Goal: Participate in discussion

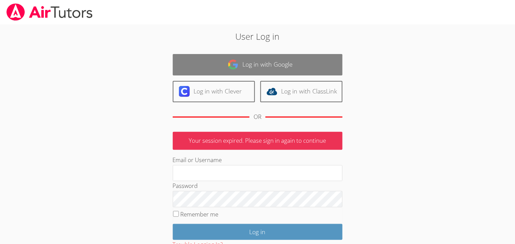
click at [219, 68] on link "Log in with Google" at bounding box center [258, 64] width 170 height 21
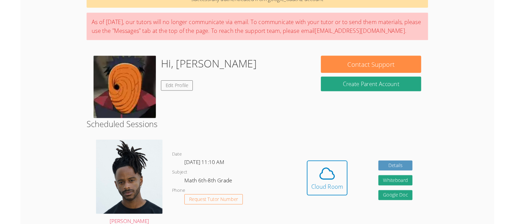
scroll to position [50, 0]
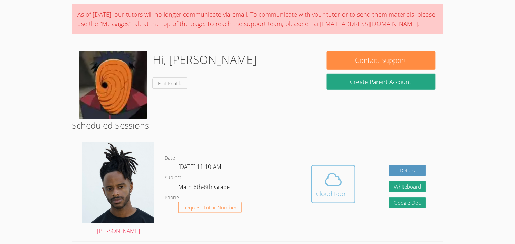
click at [342, 190] on div "Cloud Room" at bounding box center [333, 194] width 35 height 10
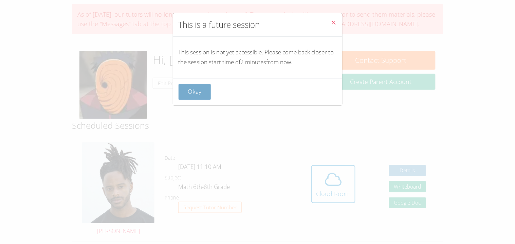
click at [197, 86] on button "Okay" at bounding box center [194, 92] width 33 height 16
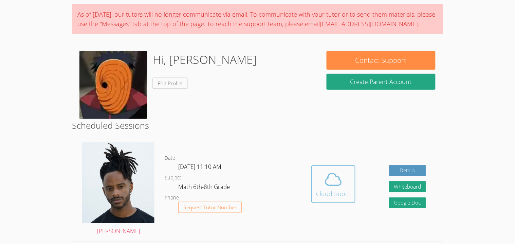
click at [323, 170] on span at bounding box center [333, 179] width 35 height 19
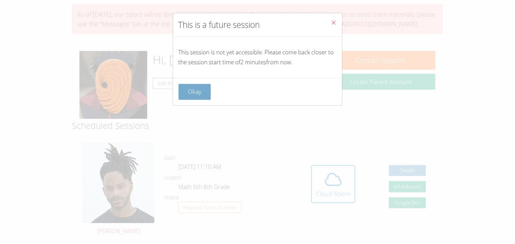
click at [179, 89] on button "Okay" at bounding box center [194, 92] width 33 height 16
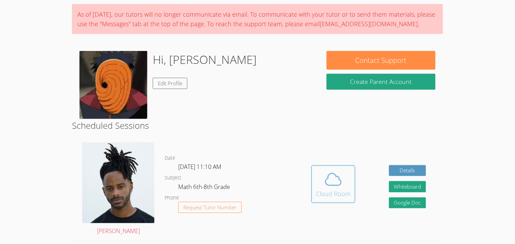
click at [334, 184] on icon at bounding box center [333, 179] width 16 height 12
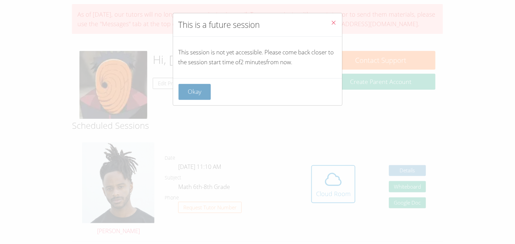
click at [209, 94] on button "Okay" at bounding box center [194, 92] width 33 height 16
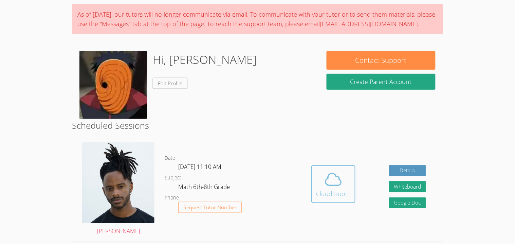
click at [344, 196] on div "Cloud Room" at bounding box center [333, 194] width 35 height 10
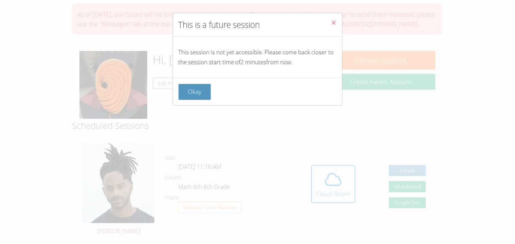
click at [175, 92] on div "Okay" at bounding box center [257, 91] width 169 height 27
click at [187, 95] on button "Okay" at bounding box center [194, 92] width 33 height 16
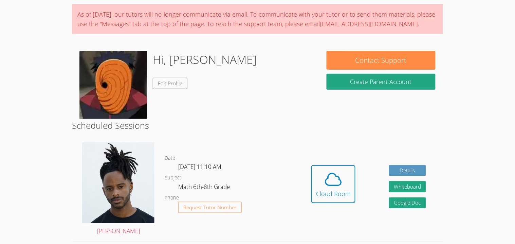
click at [311, 177] on link "Cloud Room" at bounding box center [333, 186] width 44 height 43
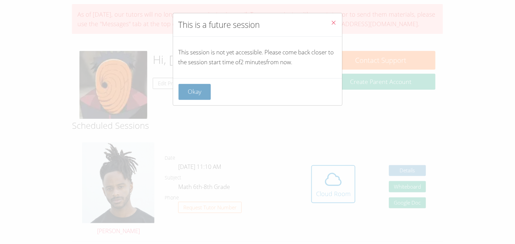
click at [189, 88] on button "Okay" at bounding box center [194, 92] width 33 height 16
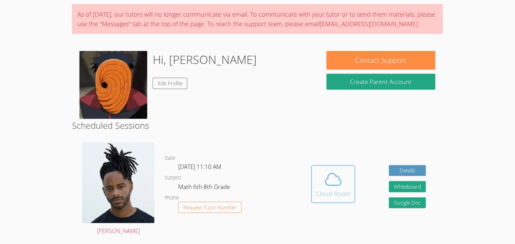
click at [346, 186] on span at bounding box center [333, 179] width 35 height 19
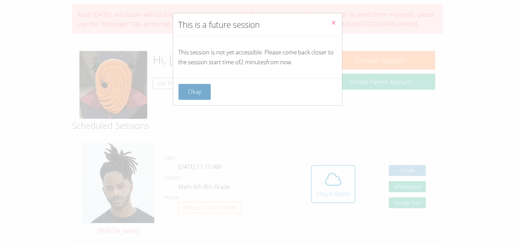
click at [187, 93] on button "Okay" at bounding box center [194, 92] width 33 height 16
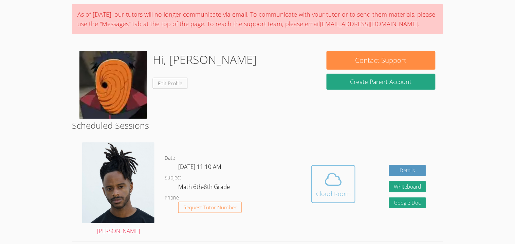
click at [341, 189] on div "Cloud Room" at bounding box center [333, 194] width 35 height 10
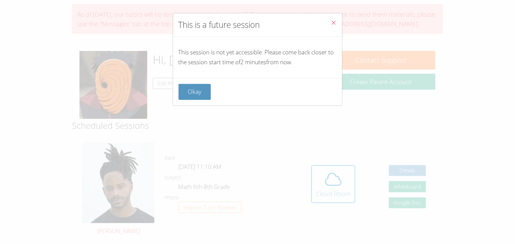
drag, startPoint x: 199, startPoint y: 194, endPoint x: 195, endPoint y: 181, distance: 14.0
click at [195, 181] on div "This is a future session This session is not yet accessible. Please come back c…" at bounding box center [257, 122] width 515 height 244
click at [193, 91] on button "Okay" at bounding box center [194, 92] width 33 height 16
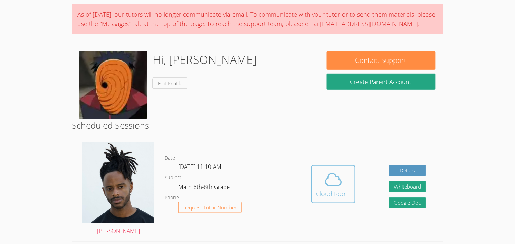
click at [323, 189] on div "Cloud Room" at bounding box center [333, 194] width 35 height 10
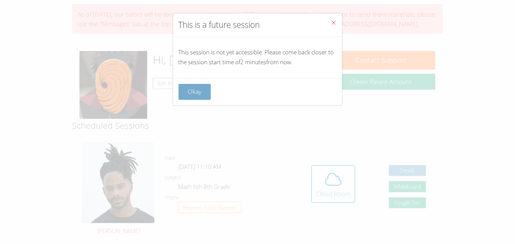
click at [191, 91] on button "Okay" at bounding box center [194, 92] width 33 height 16
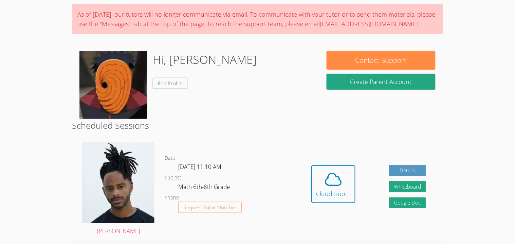
drag, startPoint x: 191, startPoint y: 92, endPoint x: 193, endPoint y: 96, distance: 4.7
click at [193, 96] on div "Hi, Josue Edit Profile" at bounding box center [205, 85] width 104 height 68
click at [339, 173] on icon at bounding box center [333, 179] width 19 height 19
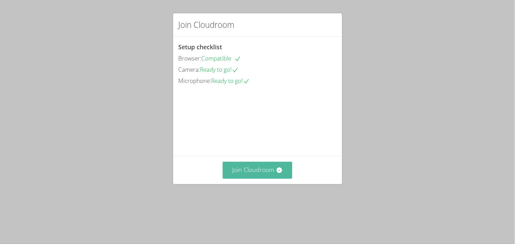
click at [263, 178] on button "Join Cloudroom" at bounding box center [258, 170] width 70 height 17
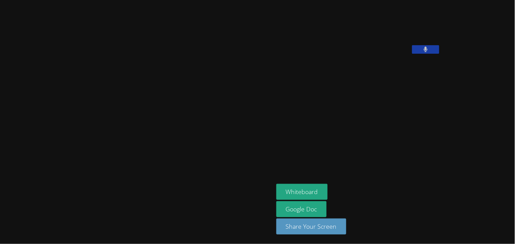
click at [412, 54] on button at bounding box center [425, 49] width 27 height 8
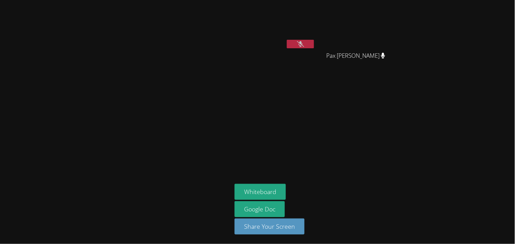
click at [296, 43] on button at bounding box center [300, 44] width 27 height 8
click at [287, 40] on button at bounding box center [300, 44] width 27 height 8
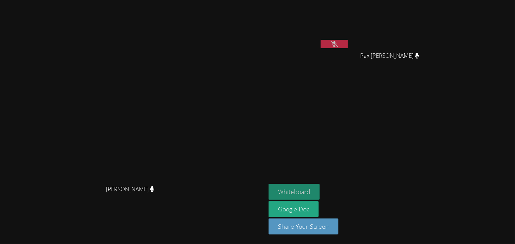
click at [320, 187] on button "Whiteboard" at bounding box center [293, 192] width 51 height 16
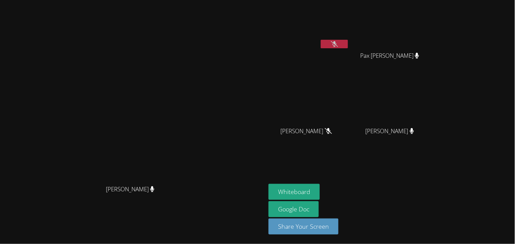
click at [348, 43] on button at bounding box center [334, 44] width 27 height 8
click at [338, 44] on icon at bounding box center [334, 44] width 7 height 6
click at [336, 44] on icon at bounding box center [334, 44] width 4 height 6
click at [316, 50] on div "[PERSON_NAME]" at bounding box center [308, 27] width 81 height 49
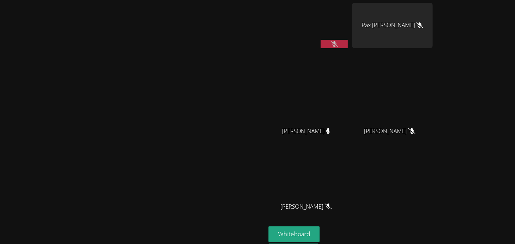
click at [348, 48] on div at bounding box center [334, 45] width 27 height 10
drag, startPoint x: 418, startPoint y: 48, endPoint x: 341, endPoint y: -44, distance: 120.5
click at [341, 0] on html "Kris-Anthony Smith Josue Aviles Pax Holloran Jeremy Lamb Jeremy Lamb Ezequiel Z…" at bounding box center [257, 122] width 515 height 244
click at [348, 43] on button at bounding box center [334, 44] width 27 height 8
click at [263, 32] on div "[PERSON_NAME]" at bounding box center [133, 143] width 260 height 281
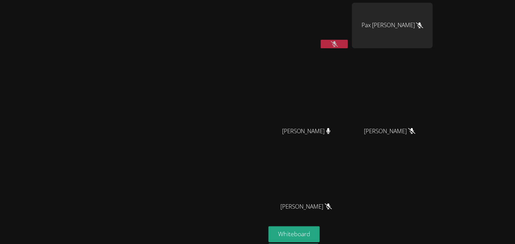
click at [348, 47] on button at bounding box center [334, 44] width 27 height 8
click at [337, 43] on icon at bounding box center [334, 44] width 4 height 6
click at [184, 77] on video at bounding box center [133, 129] width 102 height 147
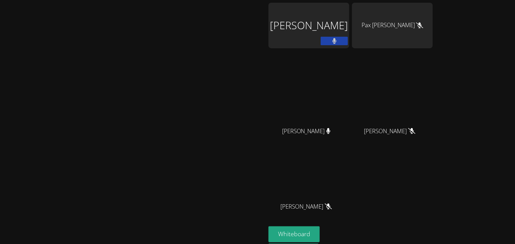
click at [348, 40] on button at bounding box center [334, 41] width 27 height 8
click at [349, 65] on div "[PERSON_NAME]" at bounding box center [308, 39] width 81 height 73
click at [338, 43] on icon at bounding box center [334, 41] width 7 height 6
click at [348, 43] on button at bounding box center [334, 41] width 27 height 8
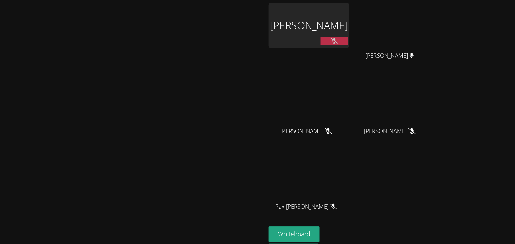
click at [263, 25] on div "[PERSON_NAME]" at bounding box center [133, 143] width 260 height 281
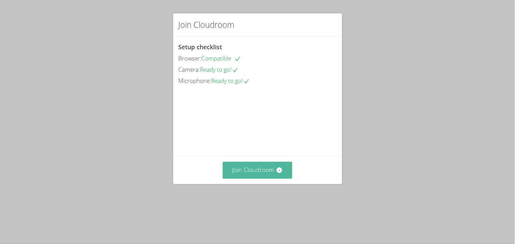
click at [258, 178] on button "Join Cloudroom" at bounding box center [258, 170] width 70 height 17
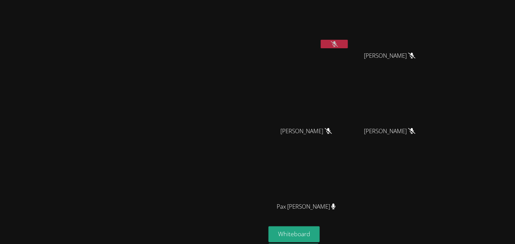
click at [348, 43] on button at bounding box center [334, 44] width 27 height 8
click at [338, 45] on icon at bounding box center [334, 44] width 7 height 6
click at [348, 49] on div at bounding box center [334, 45] width 27 height 10
click at [348, 48] on button at bounding box center [334, 44] width 27 height 8
click at [338, 43] on icon at bounding box center [334, 44] width 7 height 6
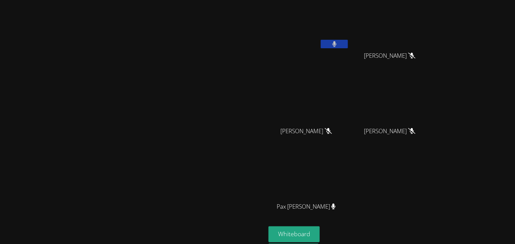
click at [348, 43] on button at bounding box center [334, 44] width 27 height 8
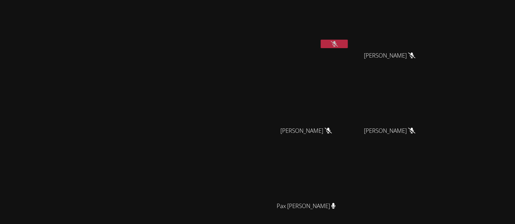
click at [349, 41] on video at bounding box center [308, 25] width 81 height 45
click at [184, 115] on video at bounding box center [133, 129] width 102 height 147
click at [263, 14] on div "[PERSON_NAME]" at bounding box center [133, 143] width 260 height 281
click at [348, 44] on button at bounding box center [334, 44] width 27 height 8
click at [338, 44] on icon at bounding box center [334, 44] width 7 height 6
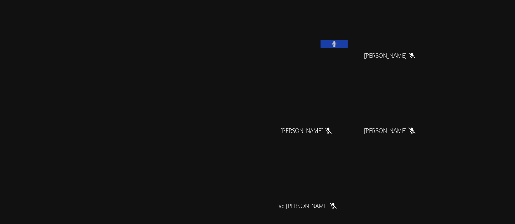
click at [348, 48] on button at bounding box center [334, 44] width 27 height 8
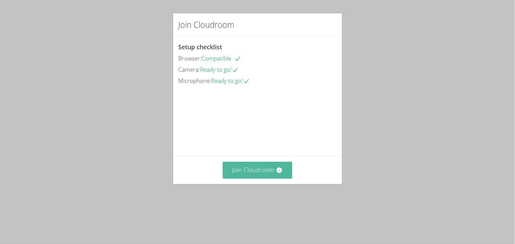
click at [264, 178] on button "Join Cloudroom" at bounding box center [258, 170] width 70 height 17
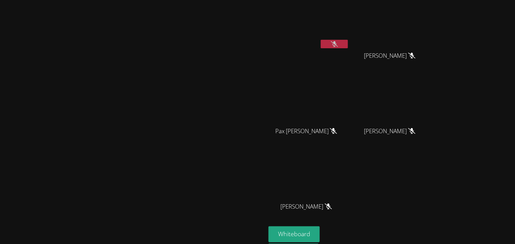
click at [184, 165] on video at bounding box center [133, 129] width 102 height 147
click at [139, 56] on video at bounding box center [133, 129] width 102 height 147
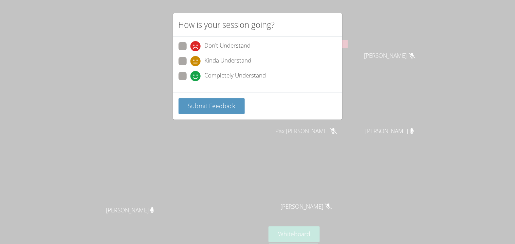
click at [190, 66] on span at bounding box center [190, 66] width 0 height 0
click at [190, 63] on input "Kinda Understand" at bounding box center [193, 60] width 6 height 6
radio input "true"
click at [203, 104] on span "Submit Feedback" at bounding box center [212, 105] width 48 height 8
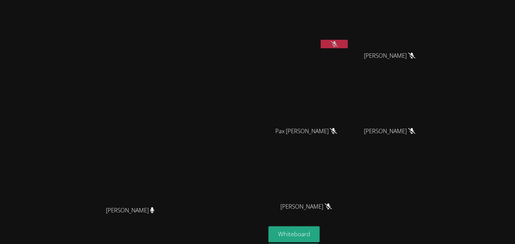
click at [348, 40] on div at bounding box center [334, 45] width 27 height 10
click at [348, 42] on button at bounding box center [334, 44] width 27 height 8
click at [348, 40] on div at bounding box center [334, 45] width 27 height 10
click at [348, 45] on button at bounding box center [334, 44] width 27 height 8
click at [321, 40] on button at bounding box center [334, 44] width 27 height 8
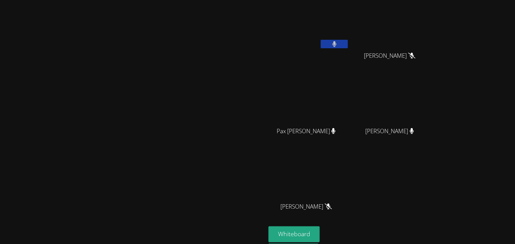
click at [321, 40] on button at bounding box center [334, 44] width 27 height 8
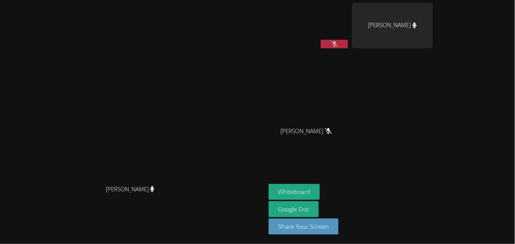
click at [167, 52] on video at bounding box center [133, 108] width 102 height 147
